Goal: Obtain resource: Download file/media

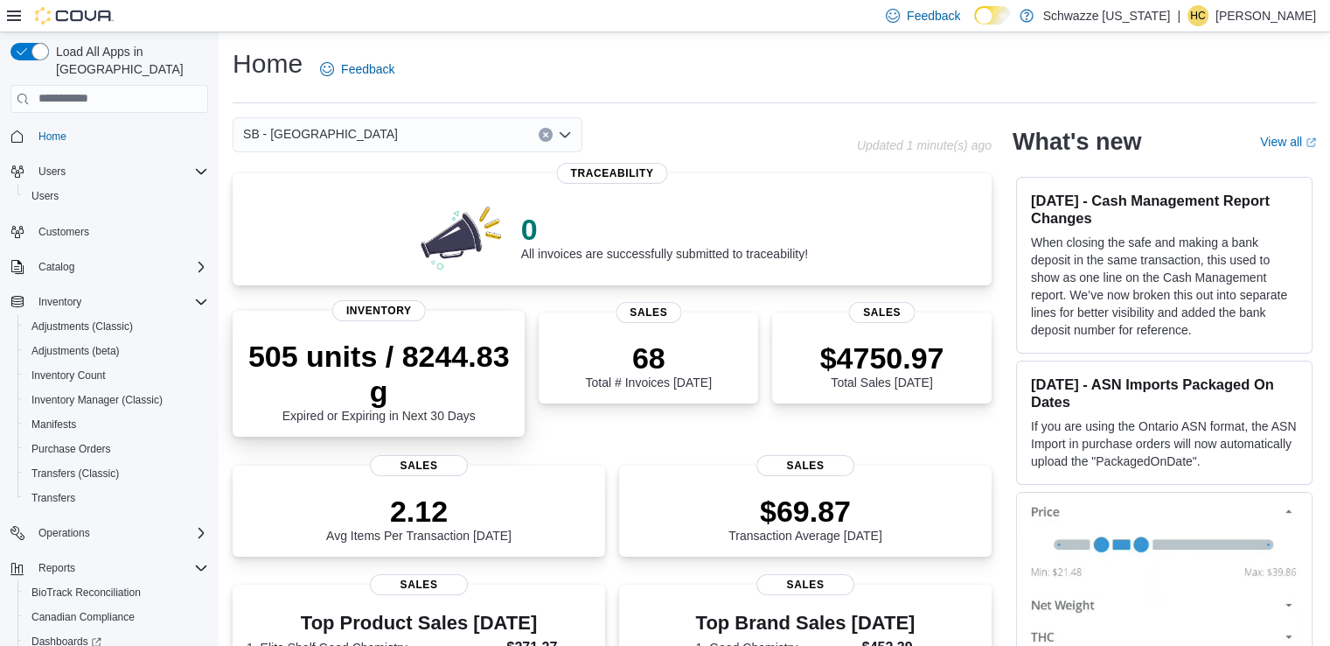
click at [407, 387] on p "505 units / 8244.83 g" at bounding box center [379, 374] width 264 height 70
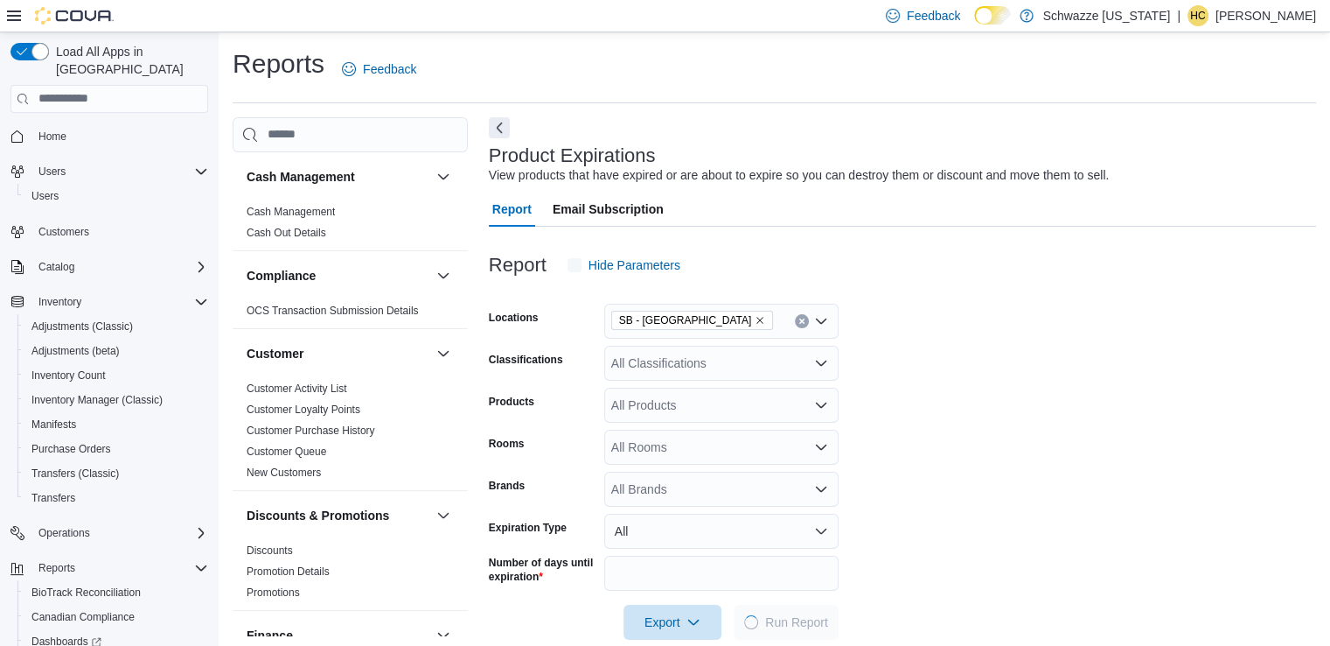
scroll to position [29, 0]
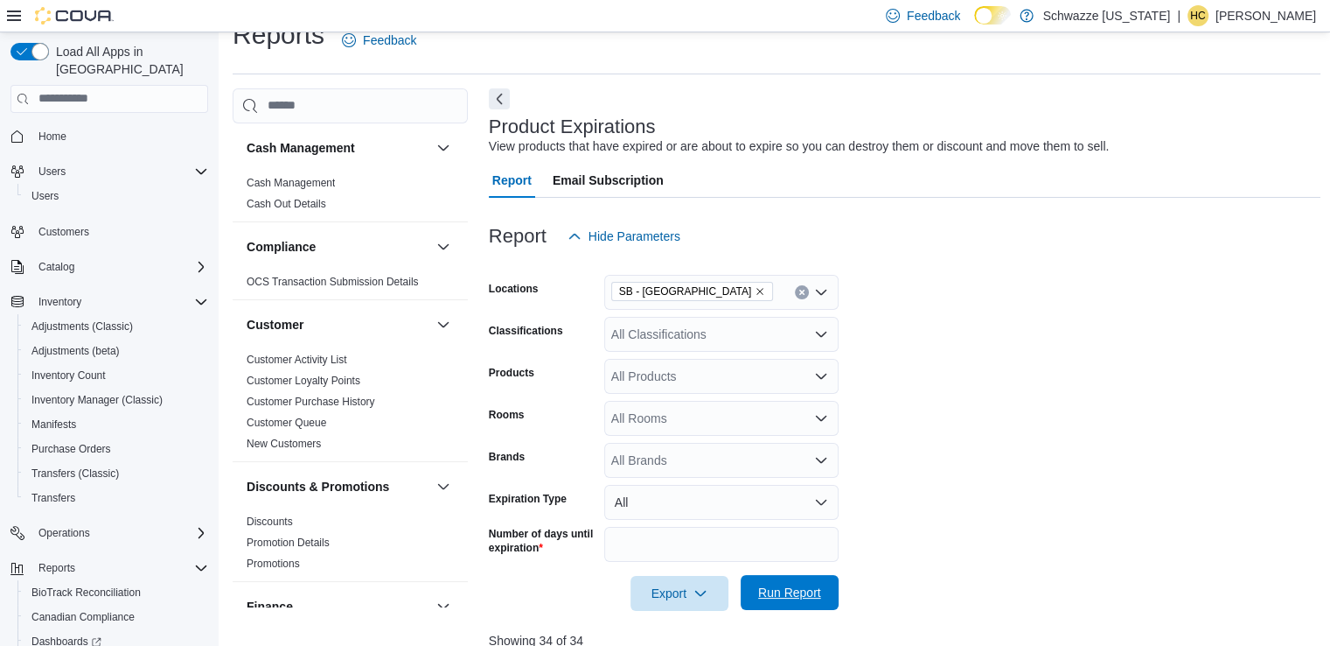
click at [784, 603] on span "Run Report" at bounding box center [789, 592] width 77 height 35
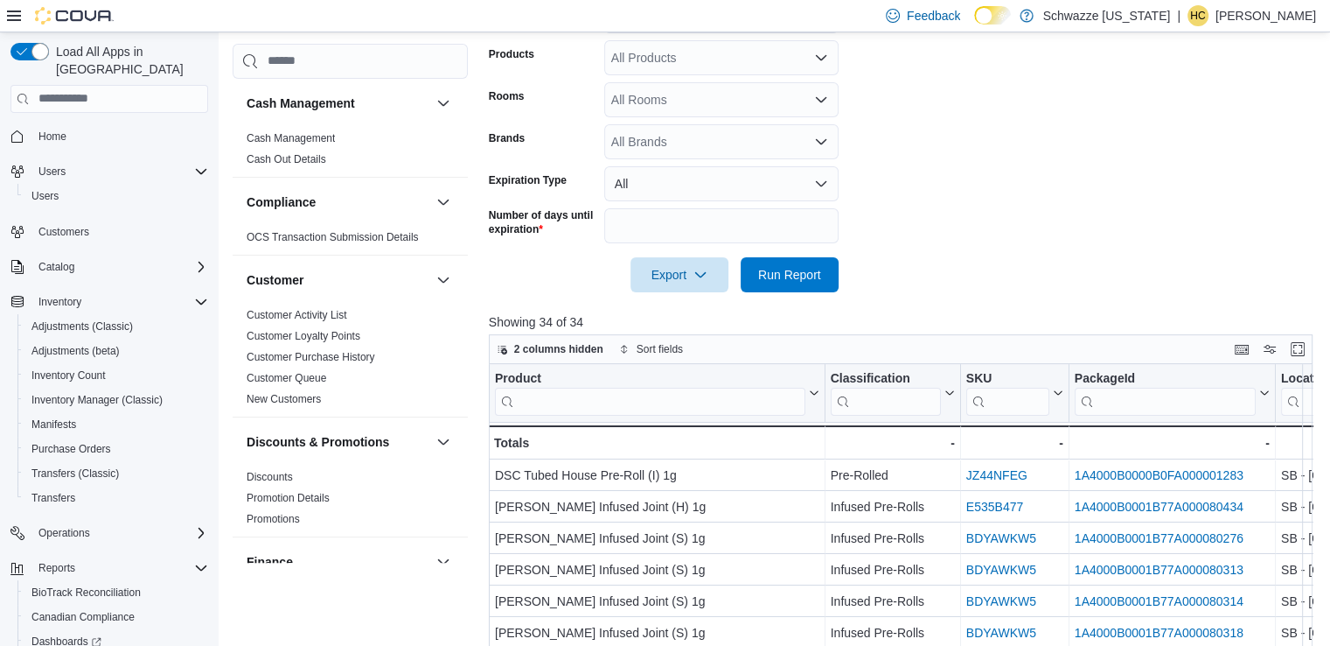
scroll to position [466, 0]
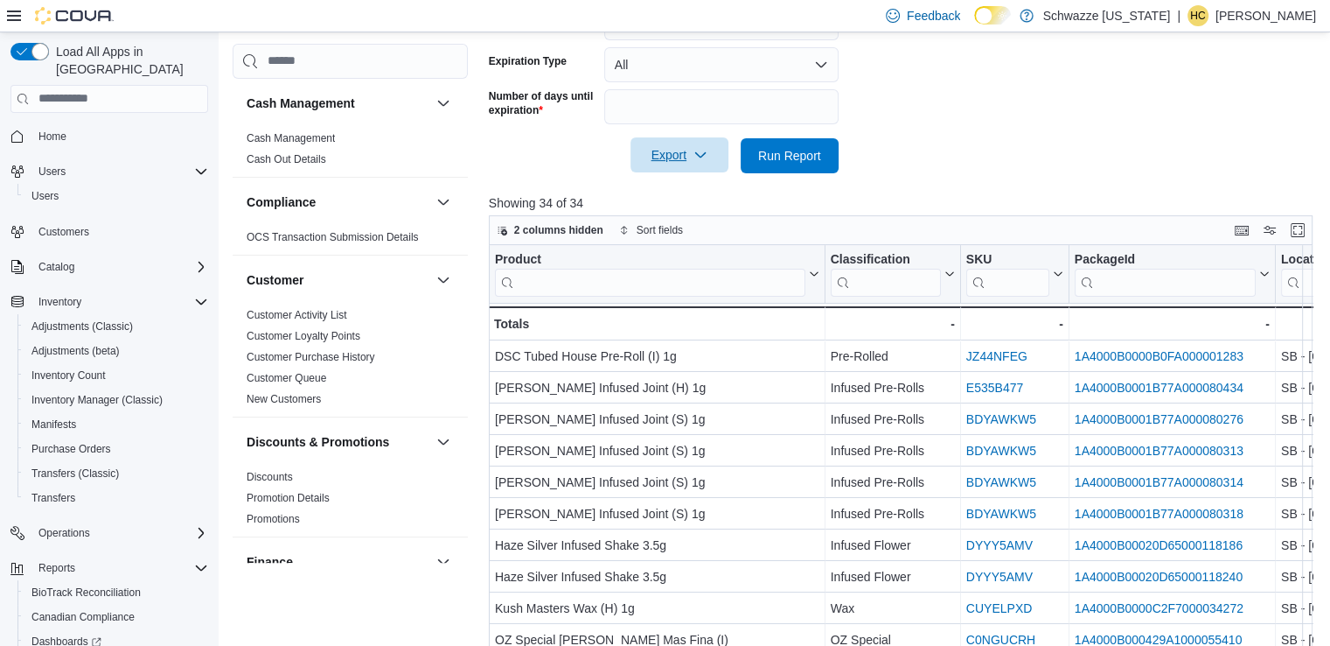
click at [679, 151] on span "Export" at bounding box center [679, 154] width 77 height 35
click at [688, 190] on span "Export to Excel" at bounding box center [682, 191] width 79 height 14
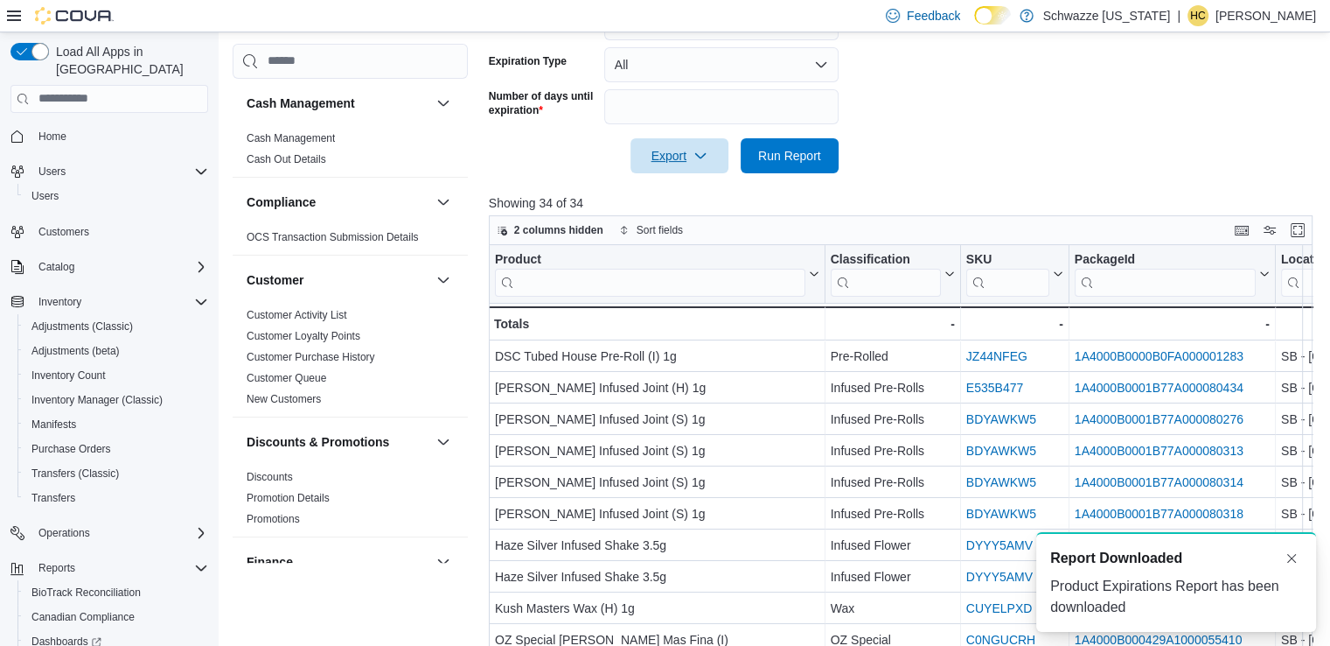
scroll to position [0, 0]
